Goal: Transaction & Acquisition: Purchase product/service

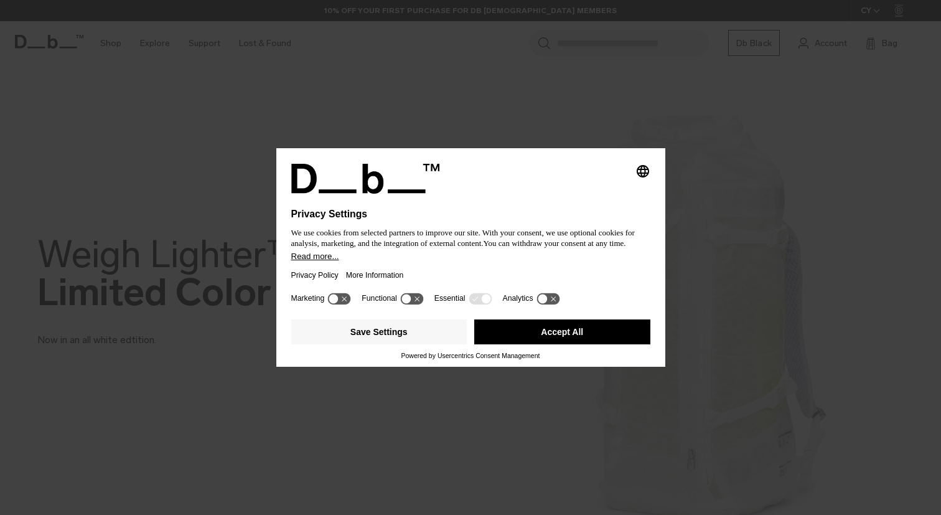
click at [550, 341] on button "Accept All" at bounding box center [562, 331] width 176 height 25
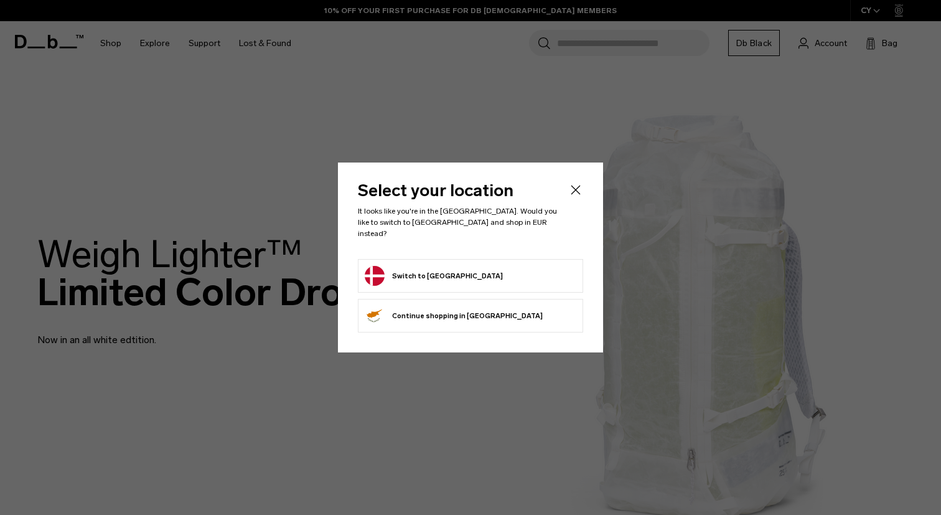
click at [450, 270] on button "Switch to Denmark" at bounding box center [434, 276] width 138 height 20
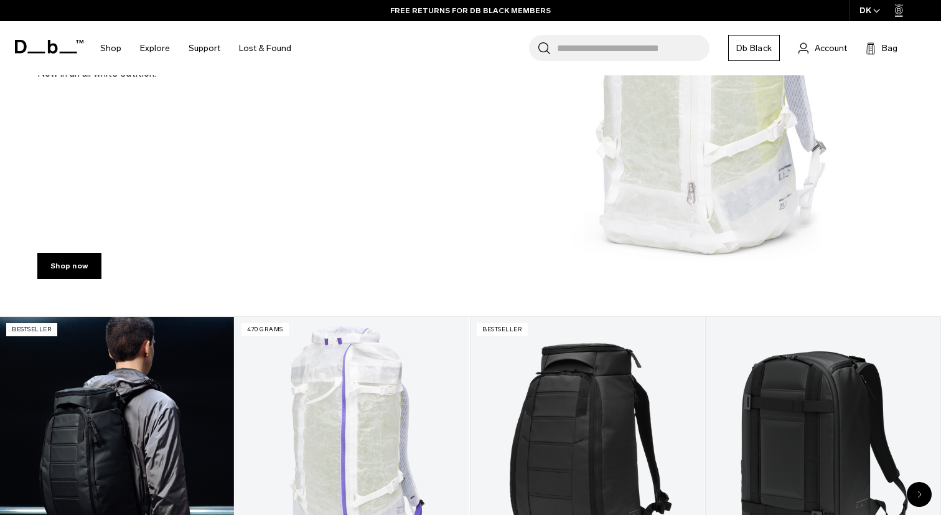
scroll to position [123, 0]
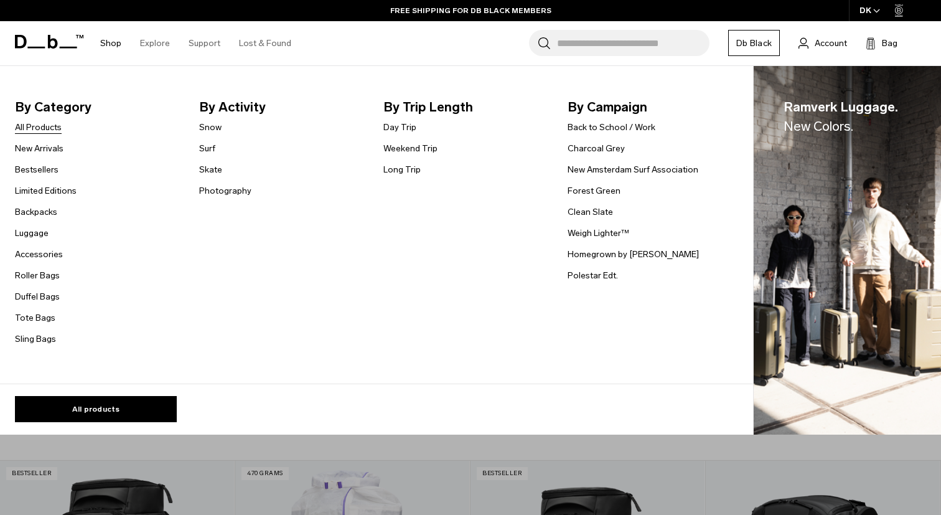
click at [44, 131] on link "All Products" at bounding box center [38, 127] width 47 height 13
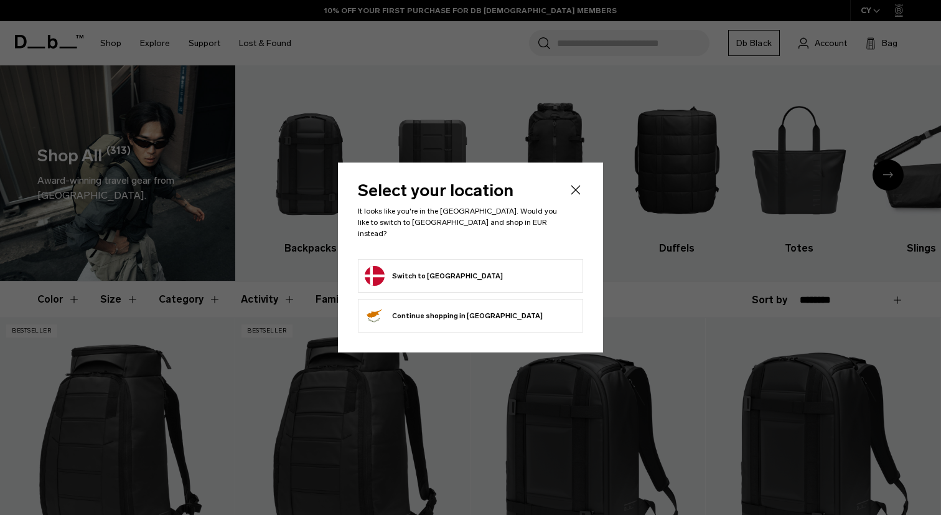
click at [580, 197] on icon "Close" at bounding box center [575, 189] width 15 height 15
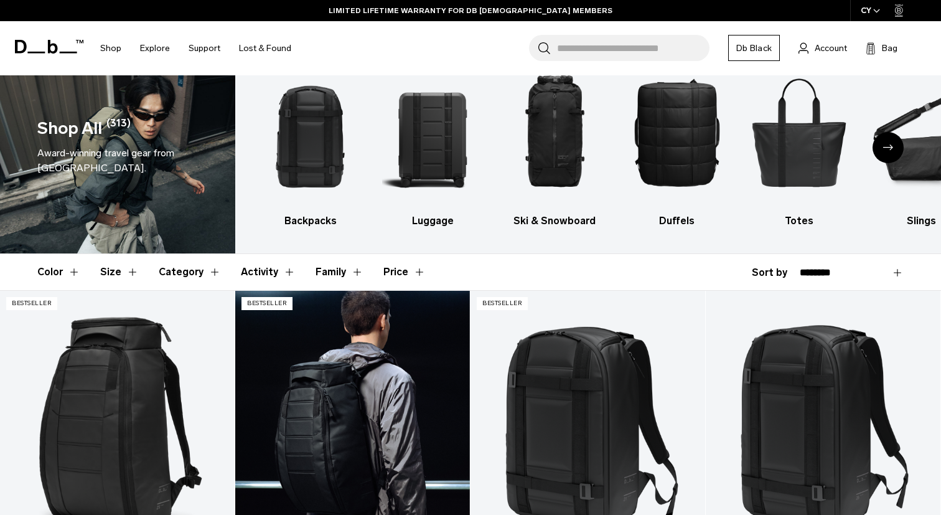
scroll to position [28, 0]
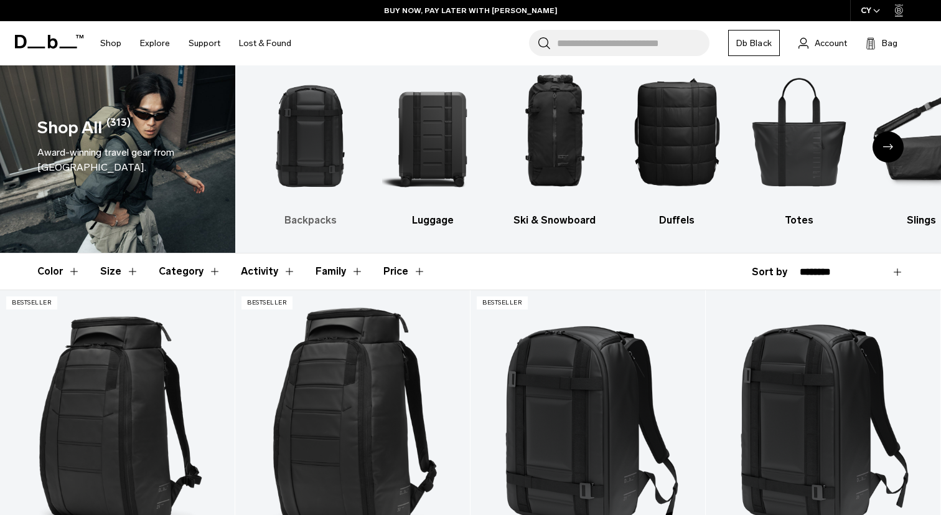
click at [308, 149] on img "1 / 10" at bounding box center [310, 131] width 100 height 151
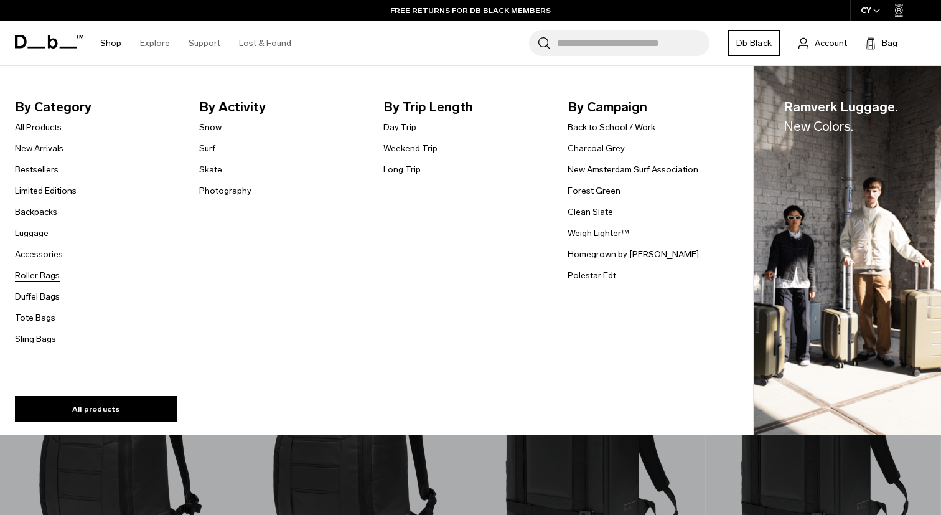
scroll to position [4, 0]
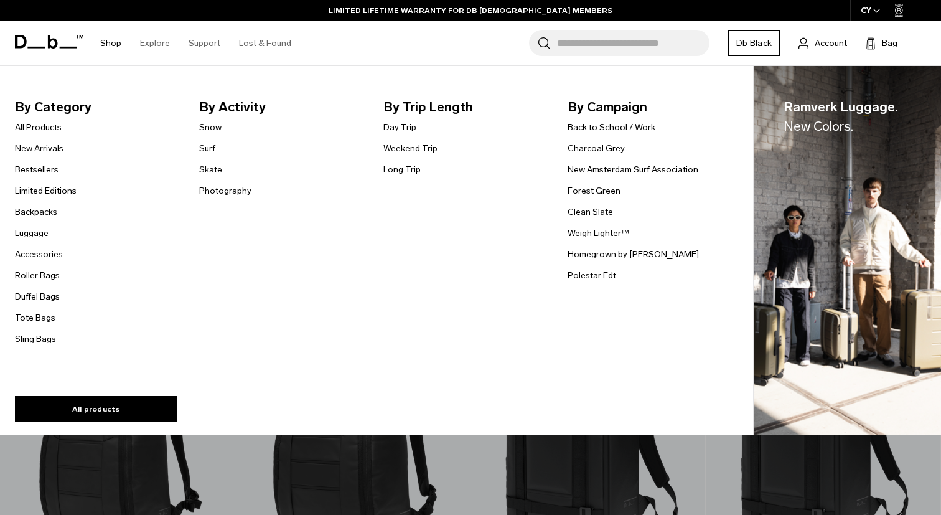
click at [218, 191] on link "Photography" at bounding box center [225, 190] width 52 height 13
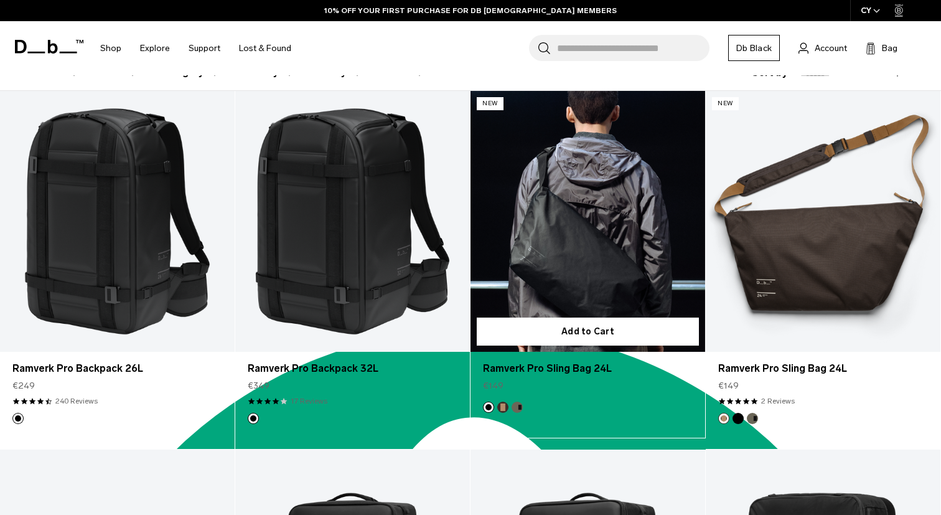
scroll to position [240, 0]
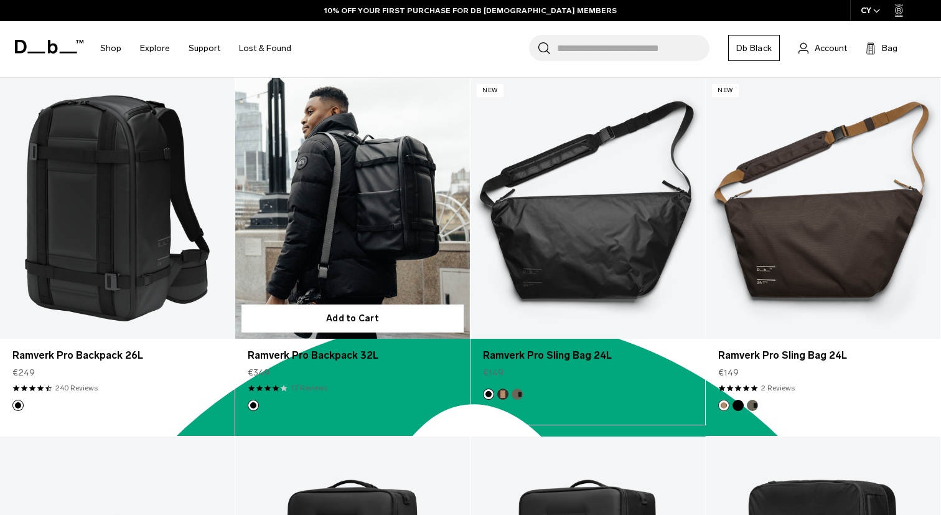
click at [345, 224] on link "Ramverk Pro Backpack 32L" at bounding box center [352, 208] width 235 height 261
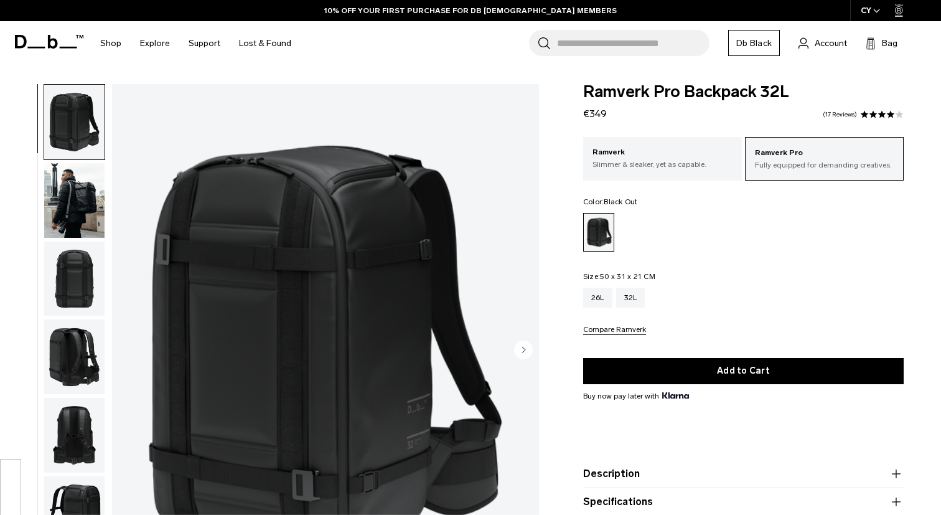
click at [83, 205] on img "button" at bounding box center [74, 200] width 60 height 75
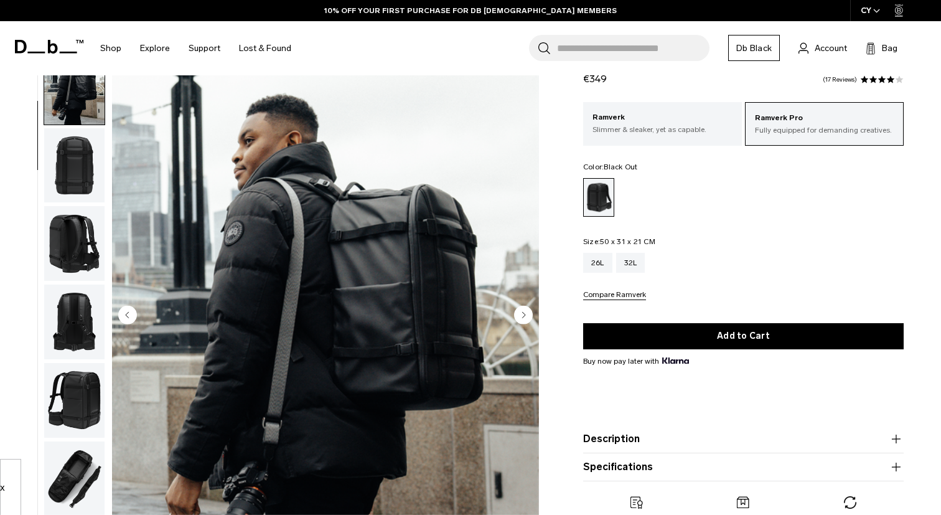
scroll to position [29, 0]
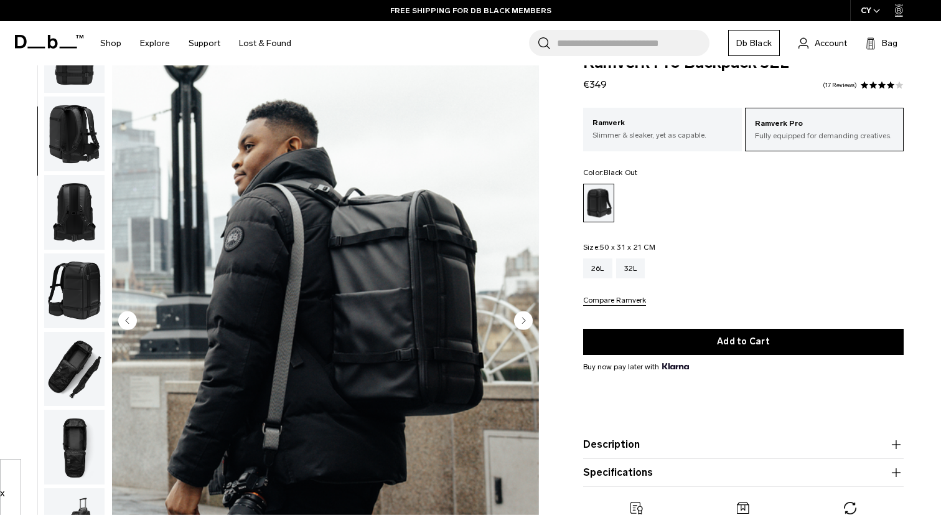
click at [79, 375] on img "button" at bounding box center [74, 369] width 60 height 75
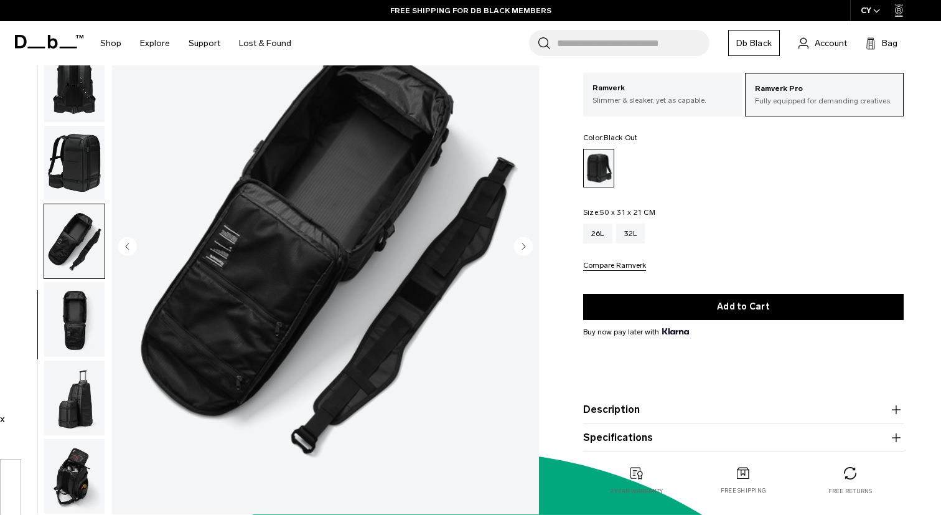
scroll to position [107, 0]
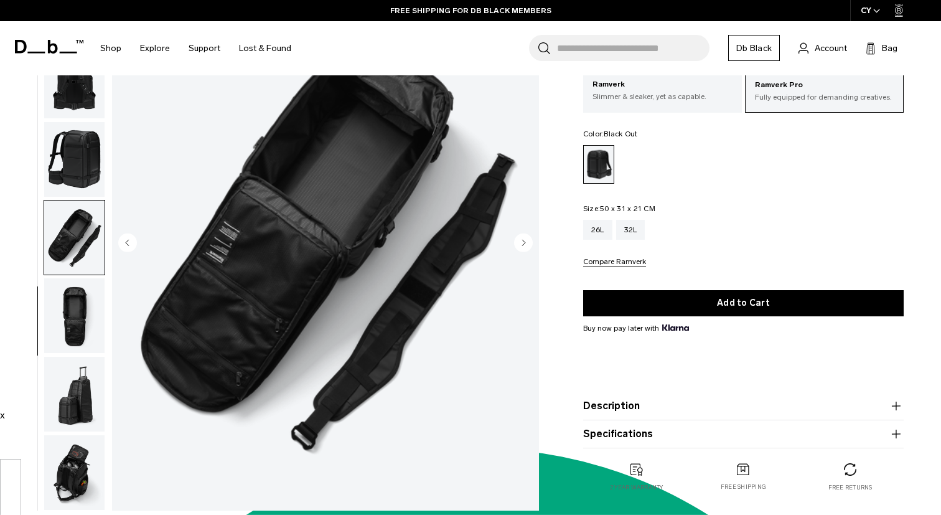
click at [73, 327] on img "button" at bounding box center [74, 315] width 60 height 75
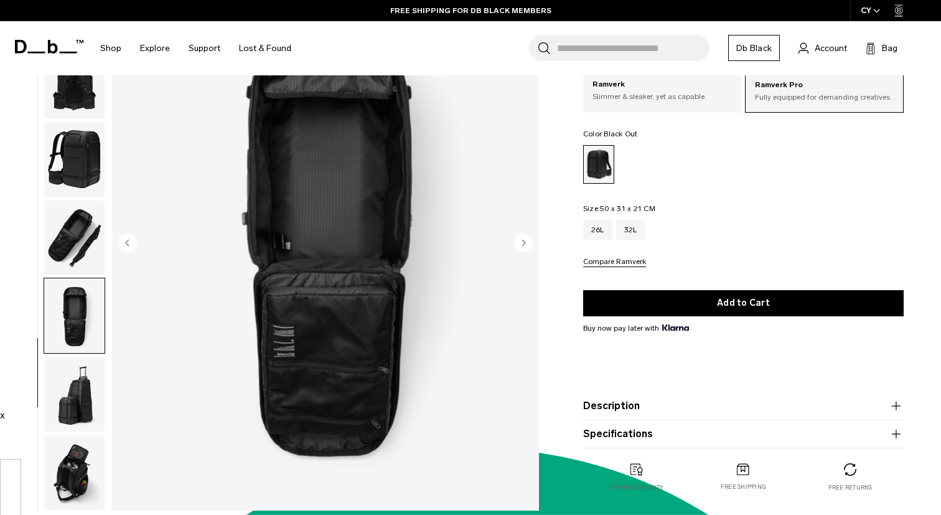
click at [69, 390] on img "button" at bounding box center [74, 394] width 60 height 75
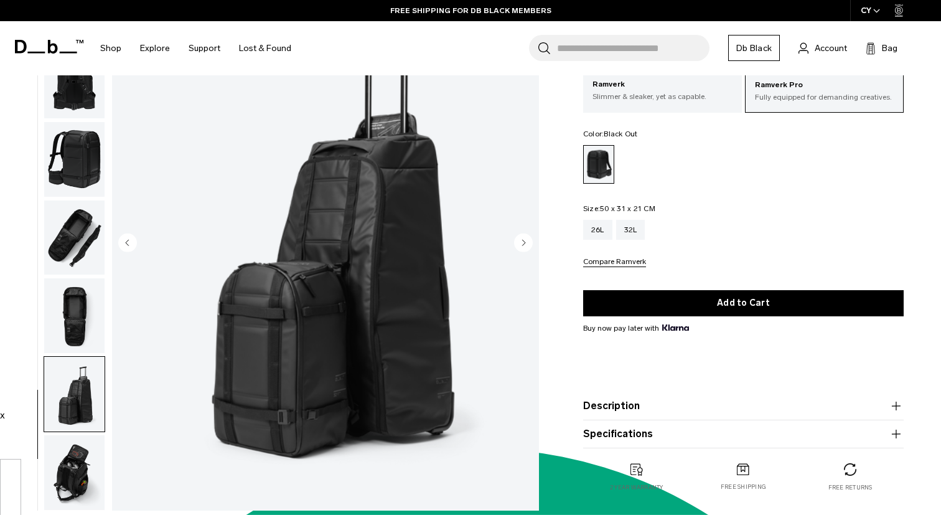
click at [73, 470] on img "button" at bounding box center [74, 472] width 60 height 75
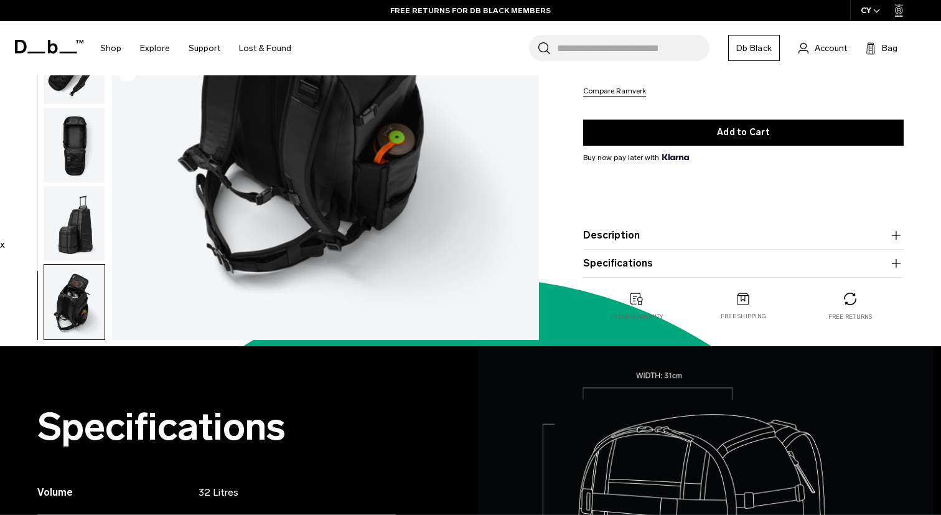
scroll to position [275, 0]
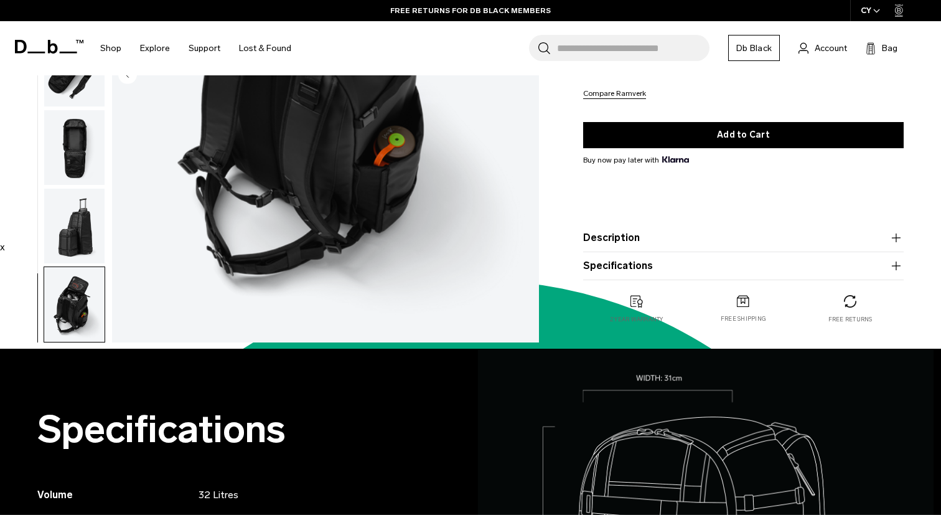
click at [92, 235] on img "button" at bounding box center [74, 226] width 60 height 75
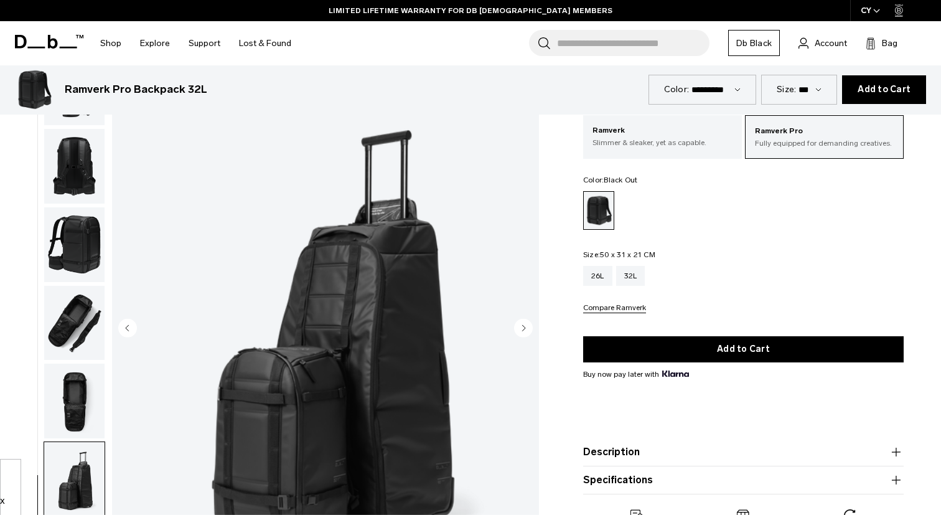
scroll to position [0, 0]
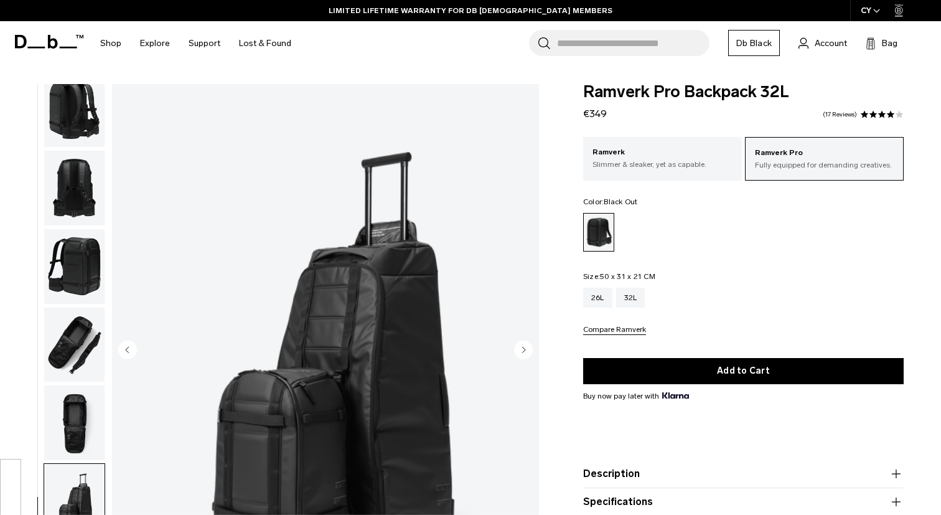
drag, startPoint x: 611, startPoint y: 116, endPoint x: 583, endPoint y: 116, distance: 27.4
click at [583, 116] on div "Ramverk Pro Backpack 32L €349 3.9 star rating 17 Reviews" at bounding box center [743, 102] width 321 height 37
copy span "€349"
click at [713, 281] on fieldset "Size: 50 x 31 x 21 CM Out of stock 26L 32L Compare Ramverk" at bounding box center [743, 304] width 321 height 62
click at [745, 247] on ul at bounding box center [743, 232] width 321 height 39
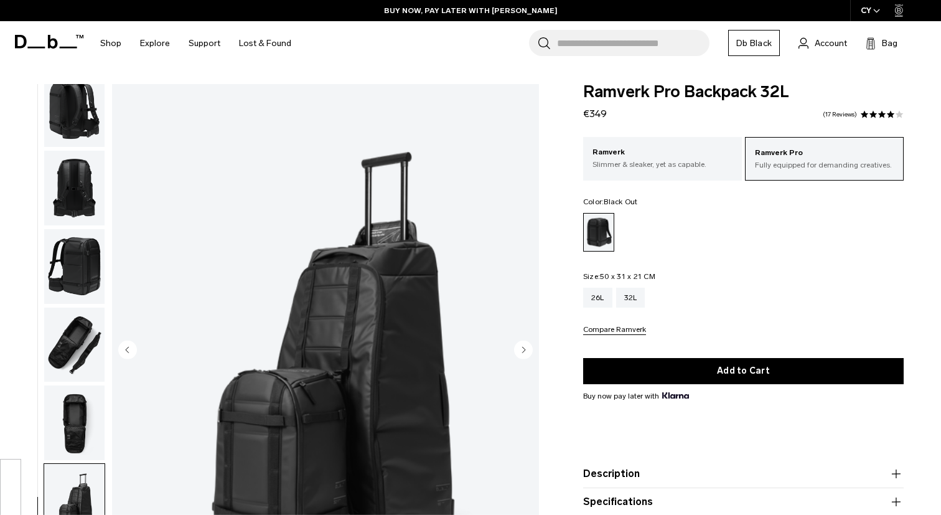
click at [57, 89] on img "button" at bounding box center [74, 109] width 60 height 75
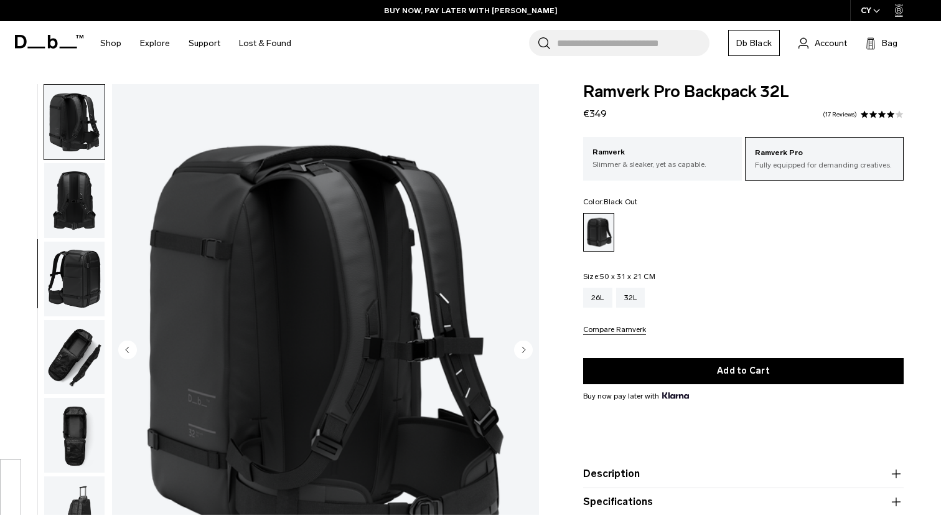
scroll to position [247, 0]
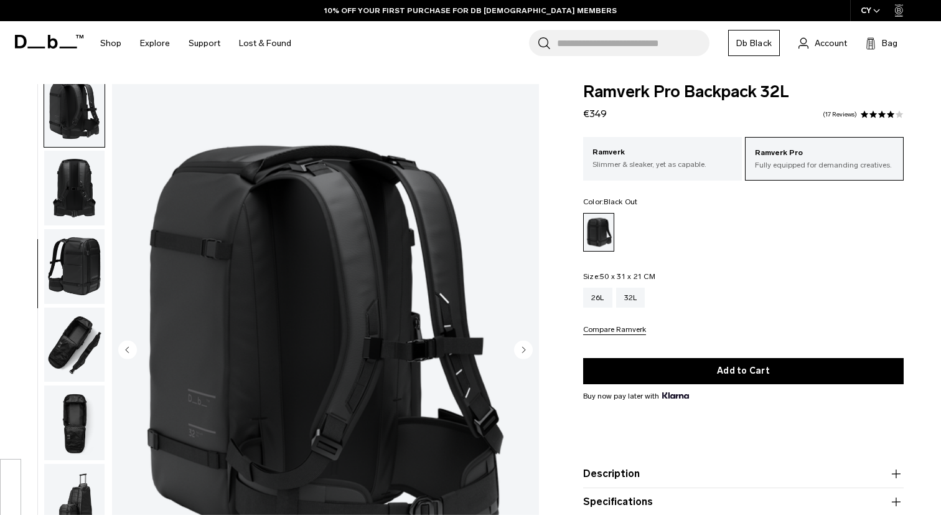
click at [60, 189] on img "button" at bounding box center [74, 188] width 60 height 75
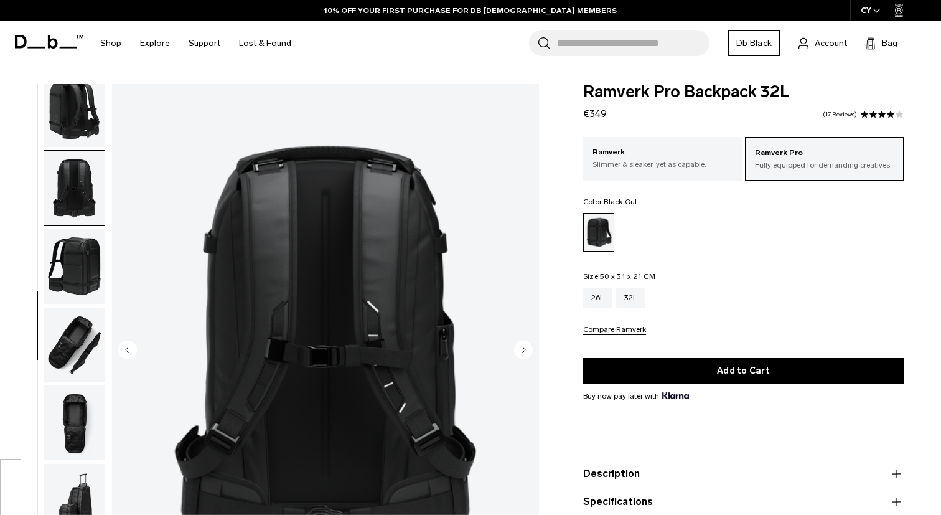
click at [72, 273] on img "button" at bounding box center [74, 266] width 60 height 75
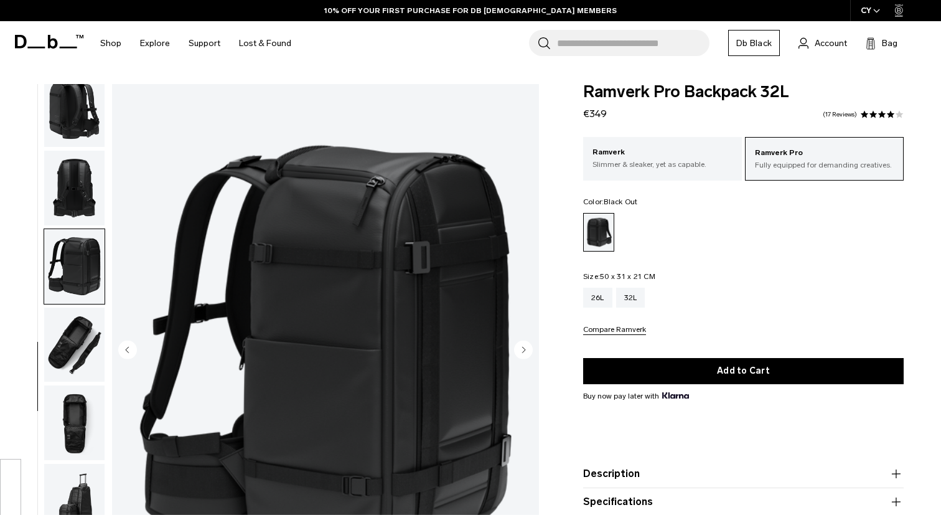
click at [78, 341] on img "button" at bounding box center [74, 345] width 60 height 75
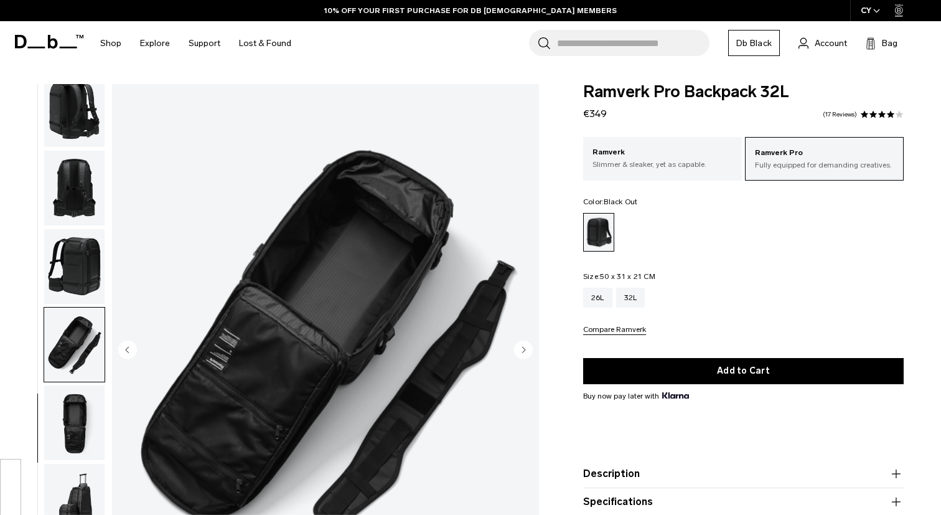
click at [741, 233] on ul at bounding box center [743, 232] width 321 height 39
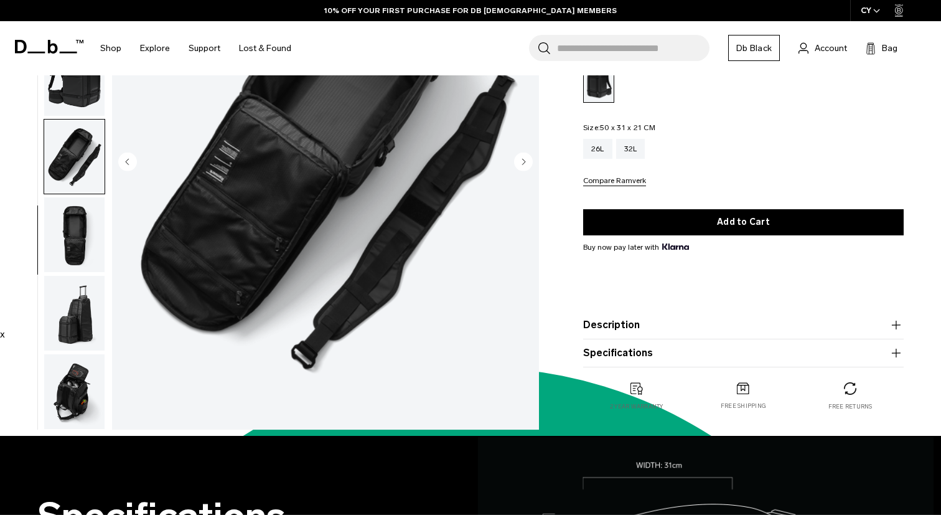
scroll to position [0, 0]
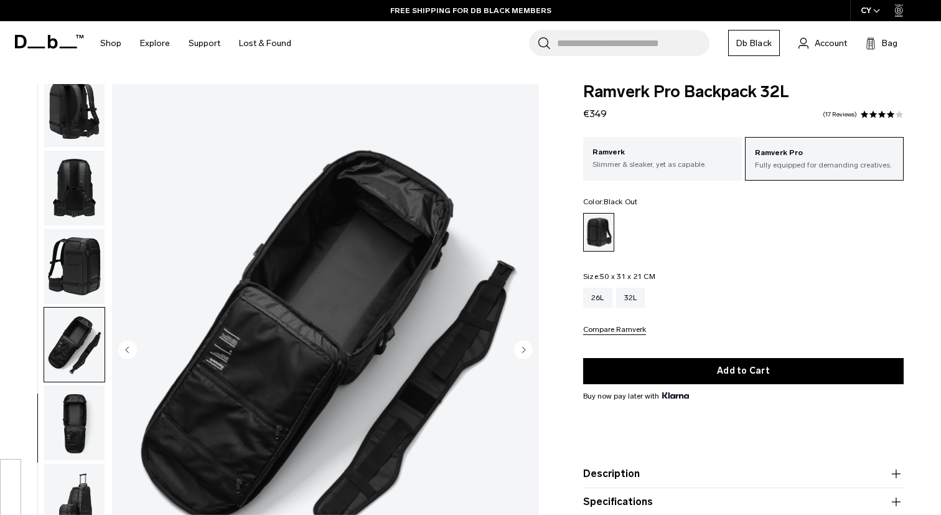
click at [52, 39] on icon at bounding box center [53, 42] width 10 height 14
